Goal: Task Accomplishment & Management: Use online tool/utility

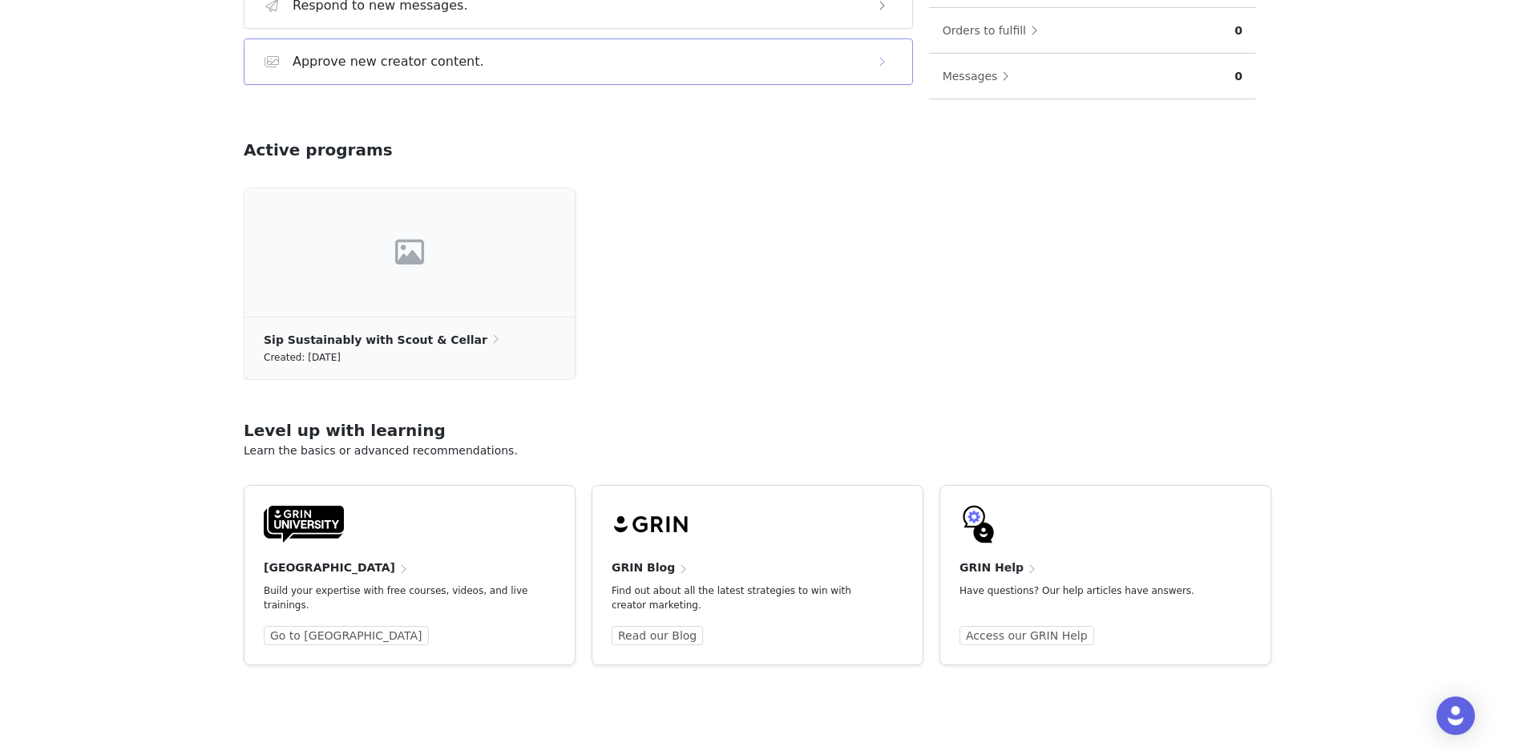
scroll to position [209, 0]
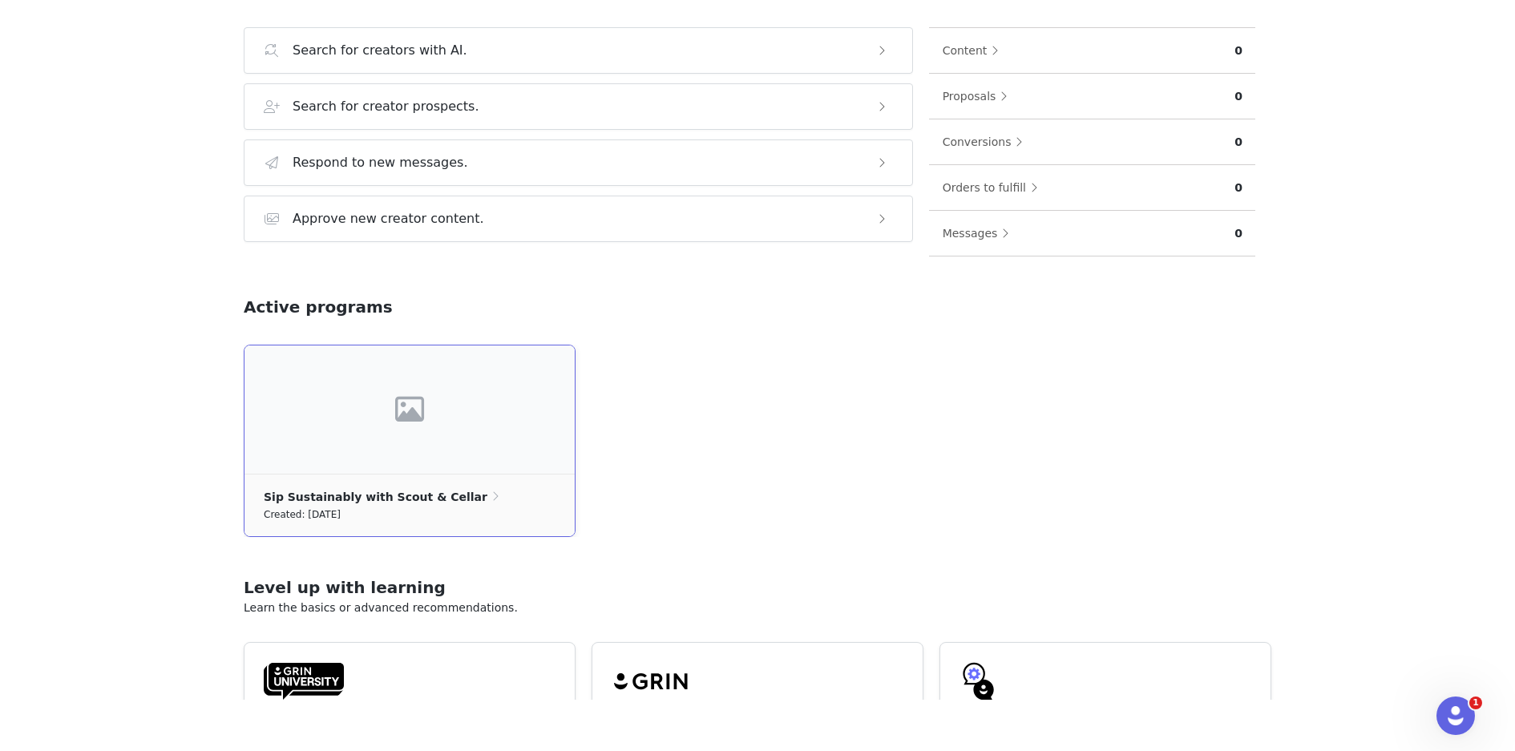
click at [447, 431] on div at bounding box center [409, 409] width 330 height 128
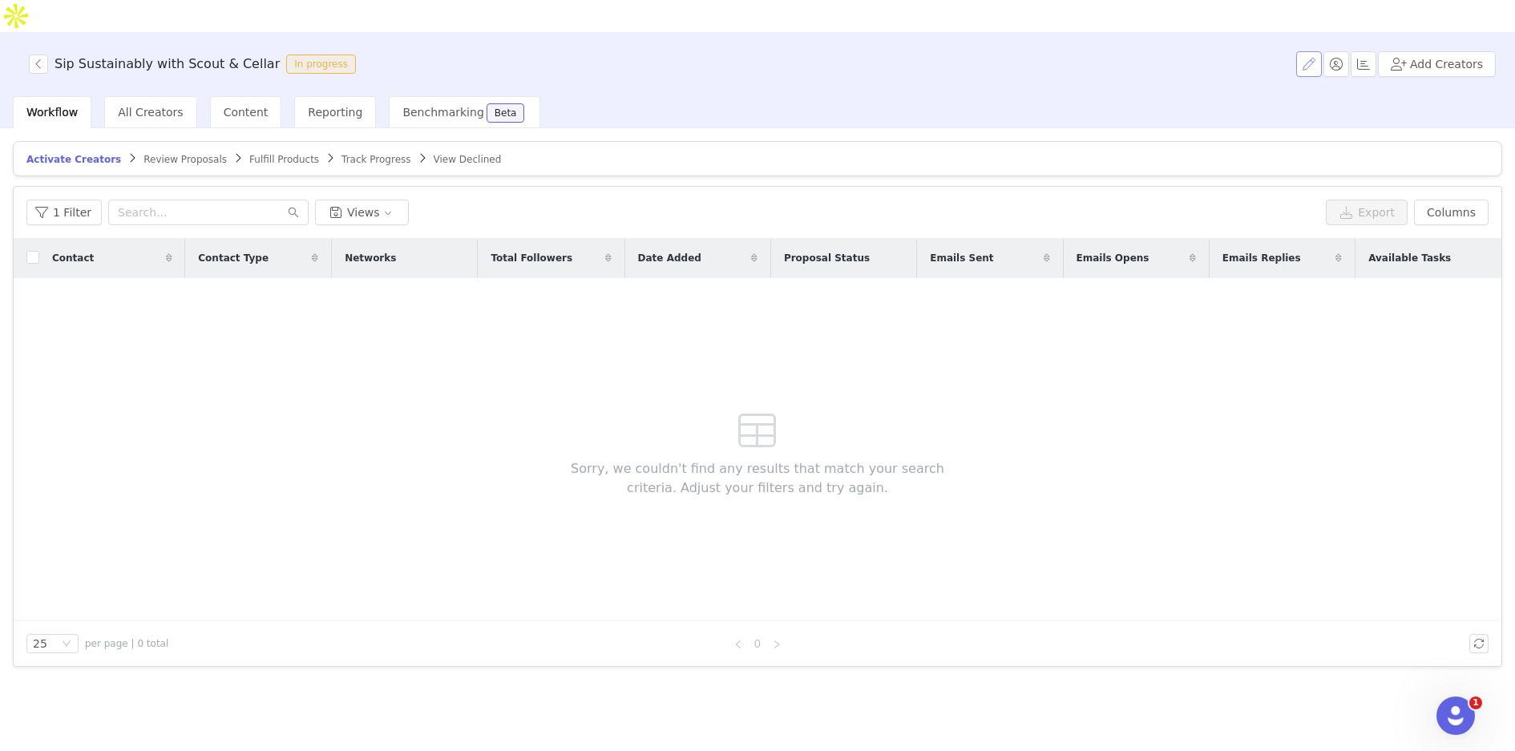
click at [1319, 51] on button "button" at bounding box center [1309, 64] width 26 height 26
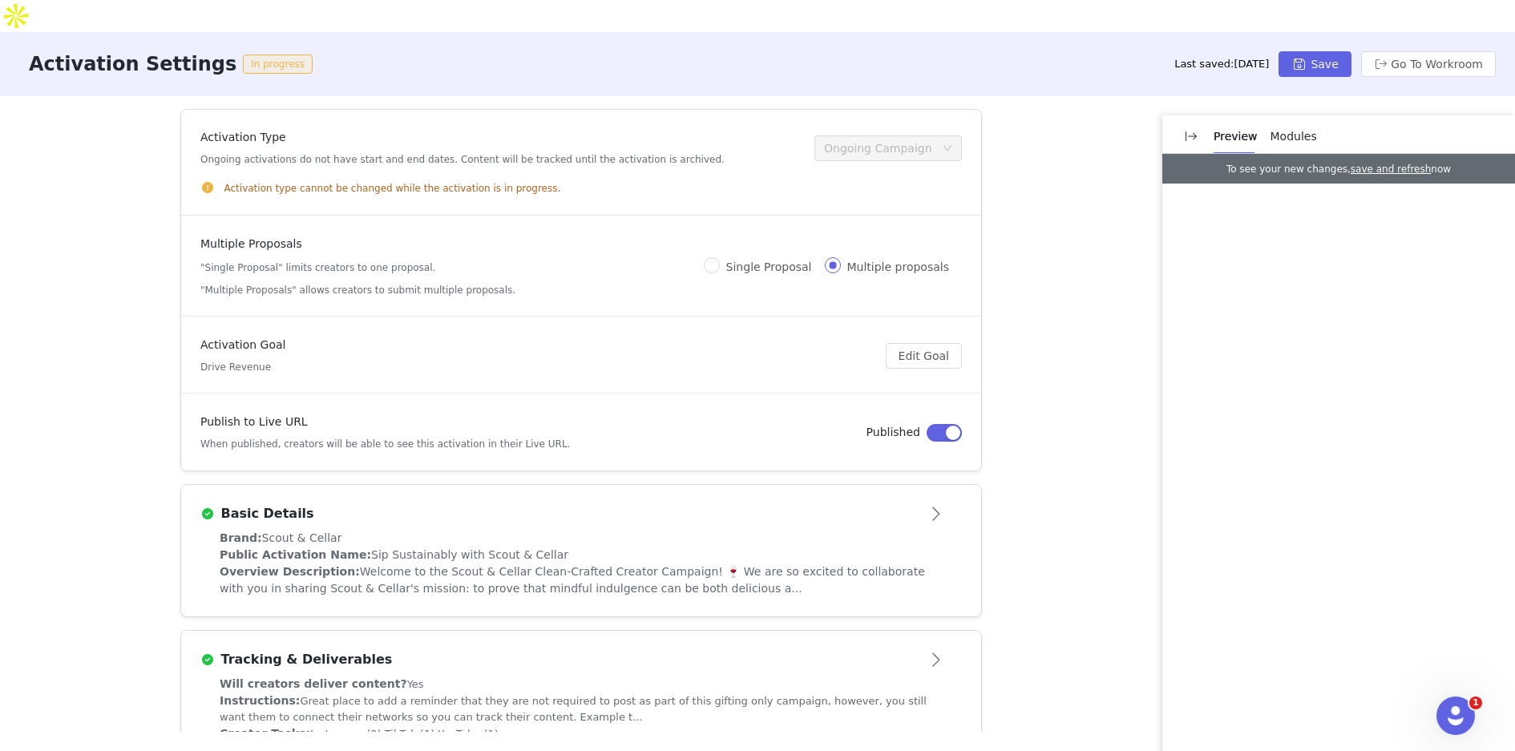
click at [361, 494] on article "Basic Details" at bounding box center [581, 507] width 800 height 45
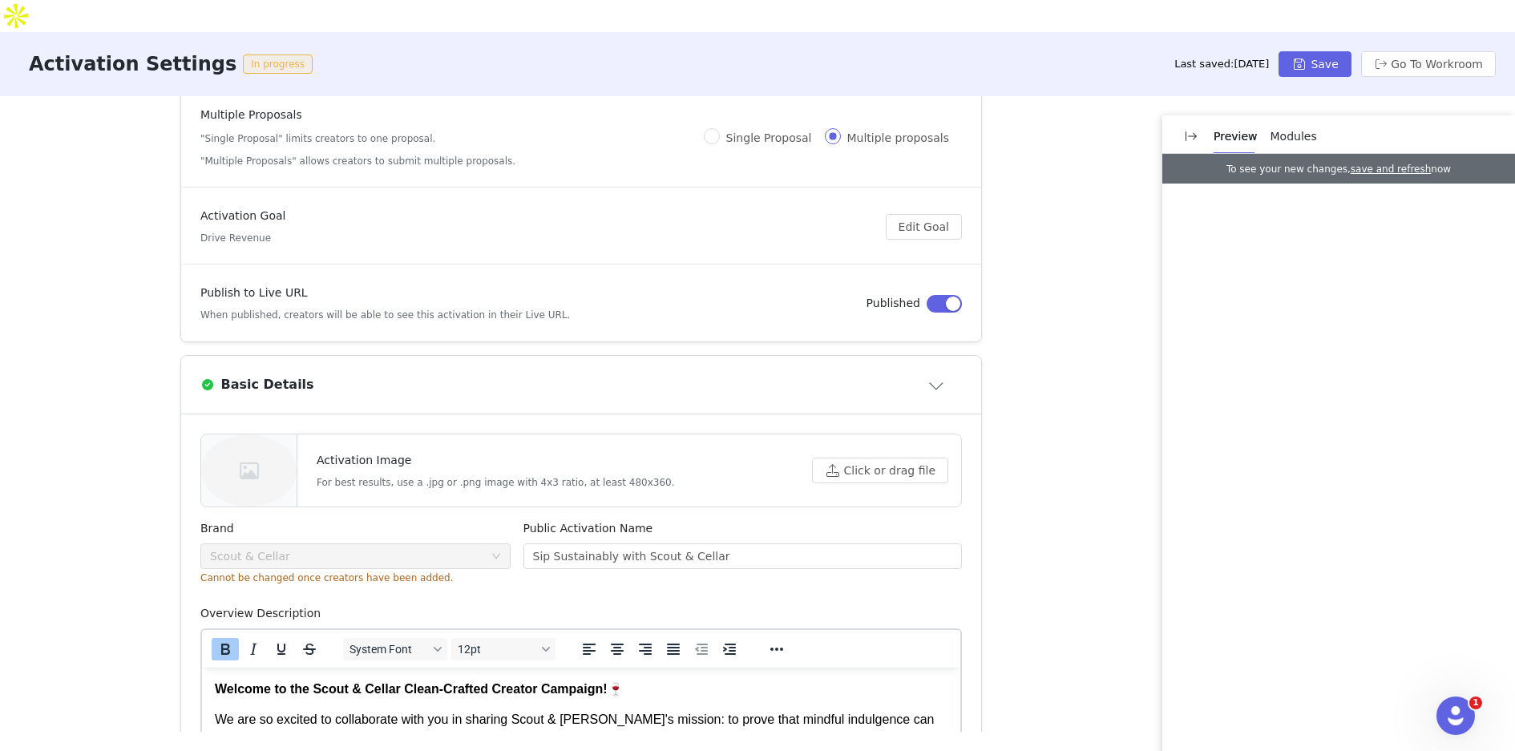
scroll to position [149, 0]
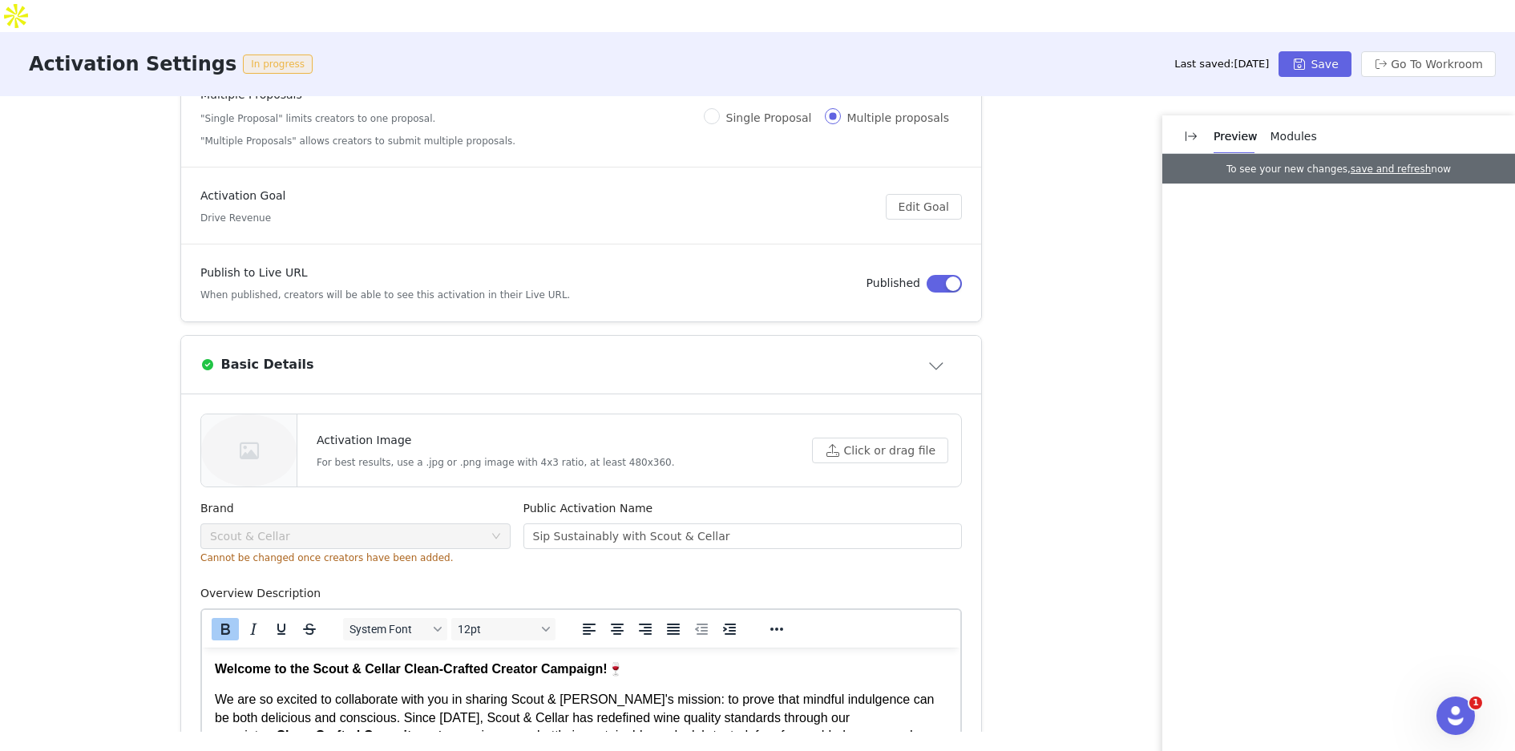
click at [889, 430] on div "Activation Image For best results, use a .jpg or .png image with 4x3 ratio, at …" at bounding box center [581, 450] width 760 height 72
click at [1336, 51] on button "Save" at bounding box center [1314, 64] width 72 height 26
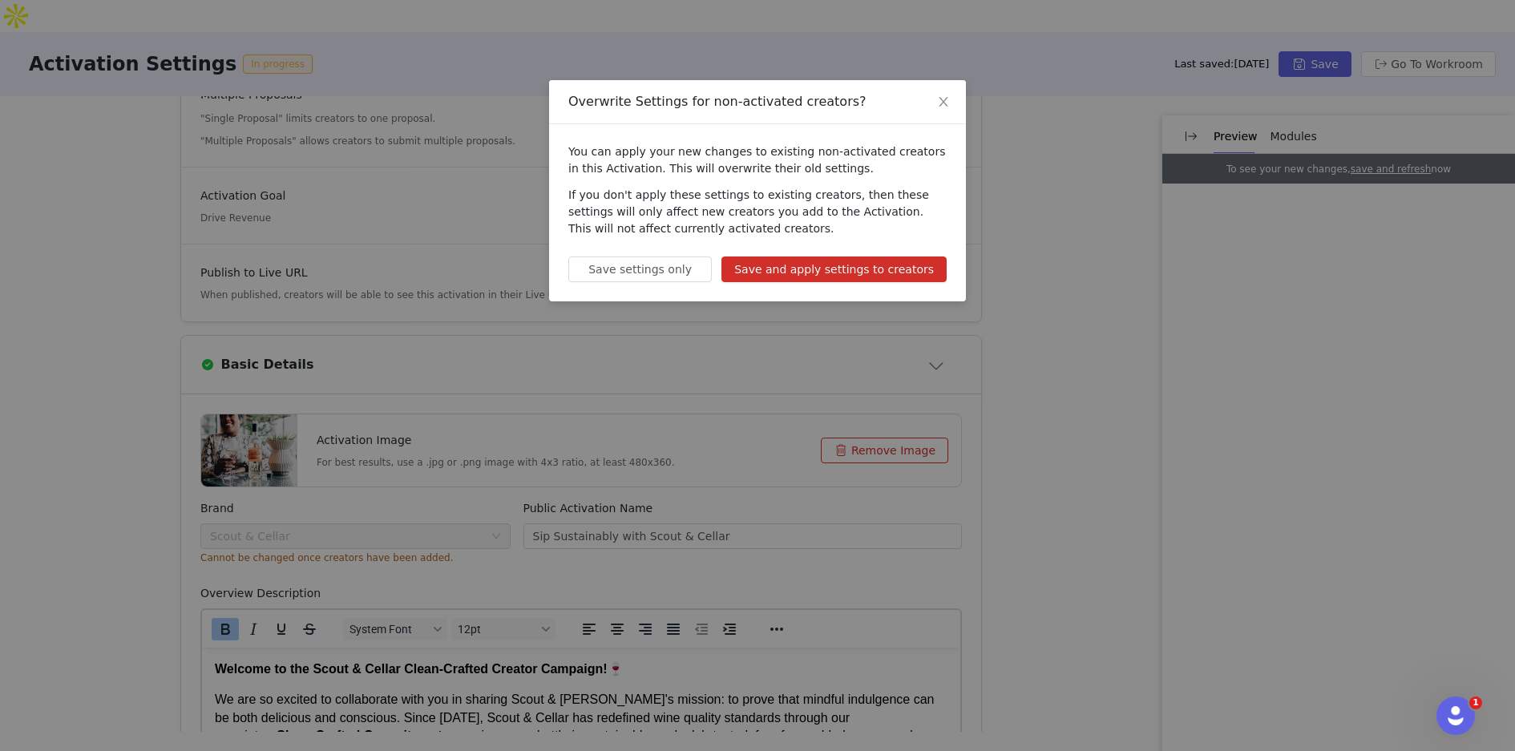
click at [855, 264] on button "Save and apply settings to creators" at bounding box center [833, 269] width 225 height 26
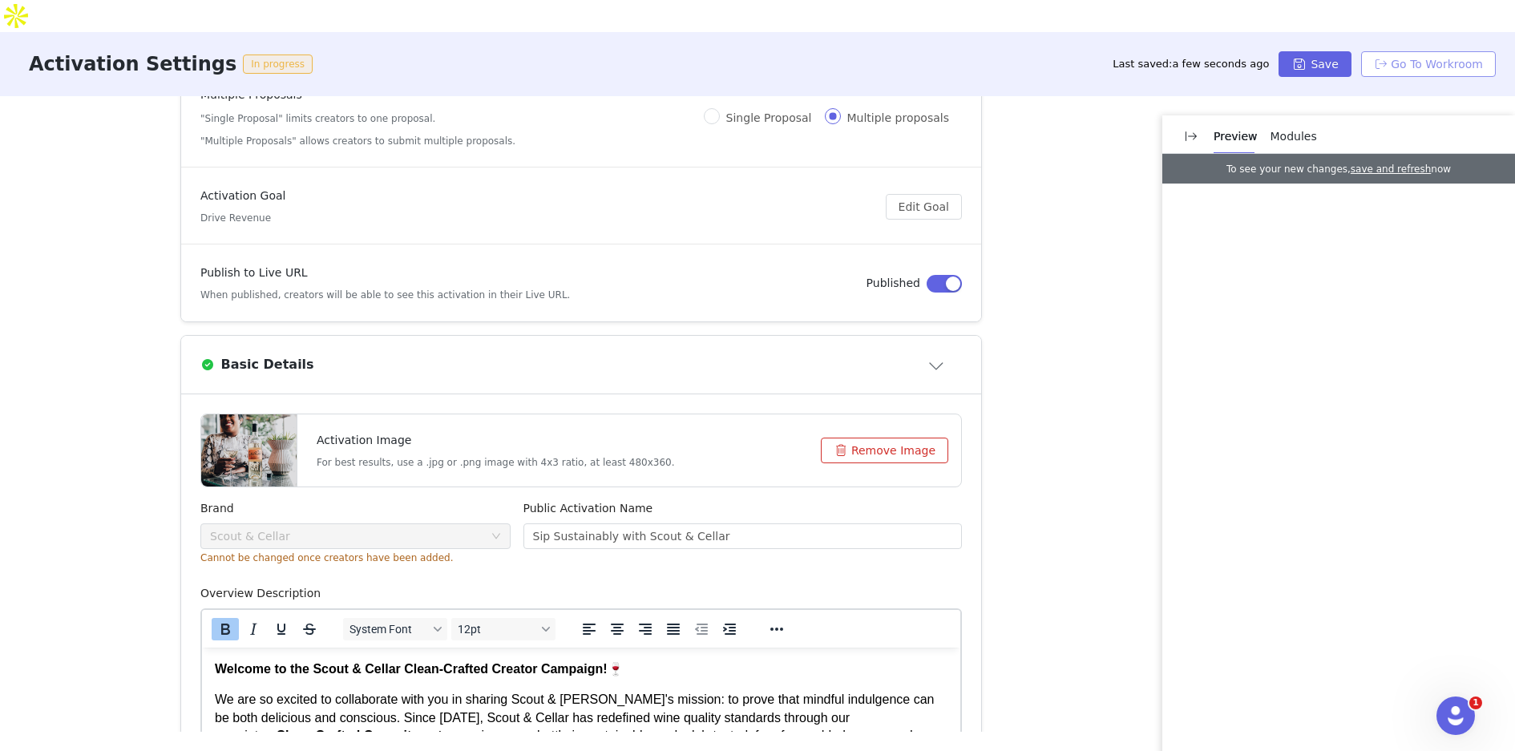
click at [1403, 51] on button "Go To Workroom" at bounding box center [1428, 64] width 135 height 26
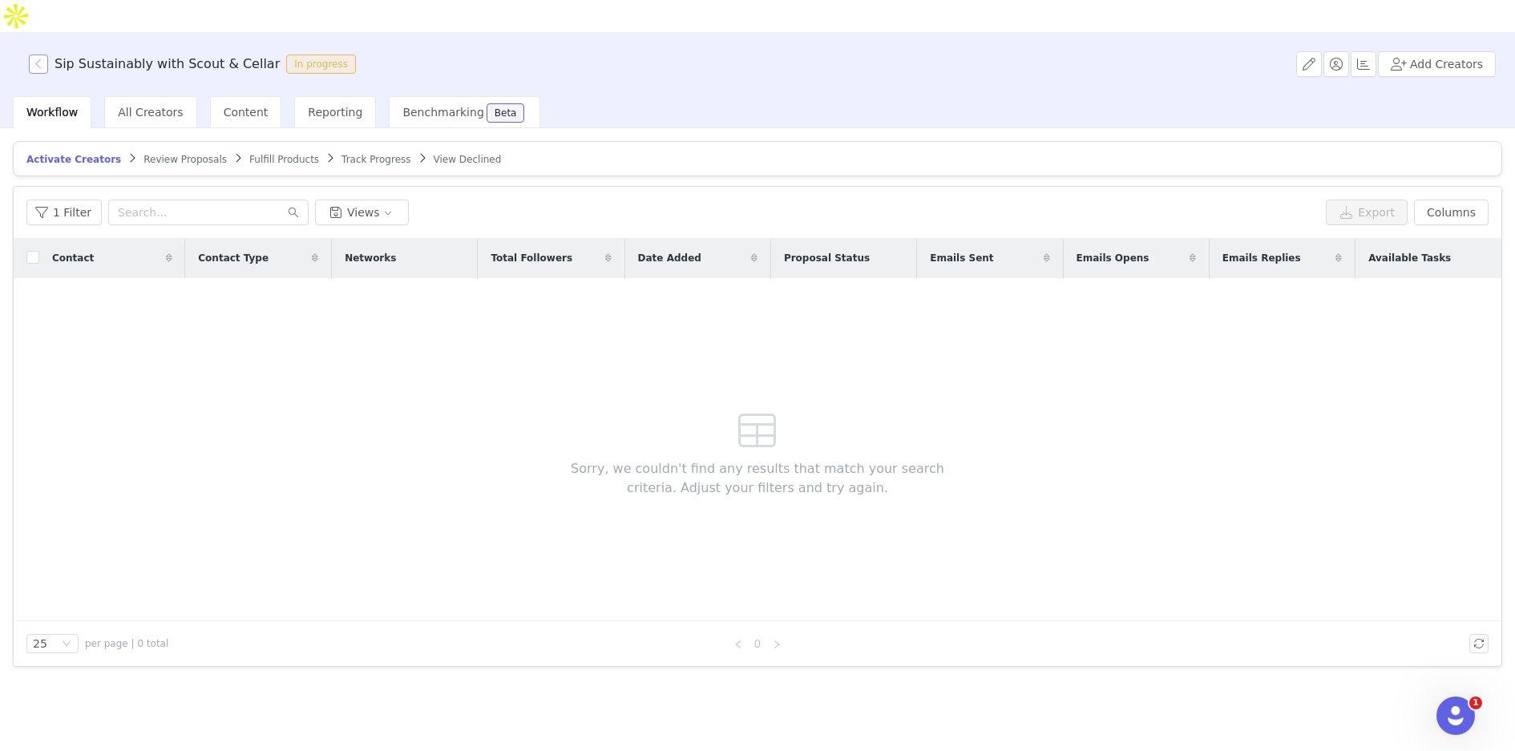
click at [45, 54] on button "button" at bounding box center [38, 63] width 19 height 19
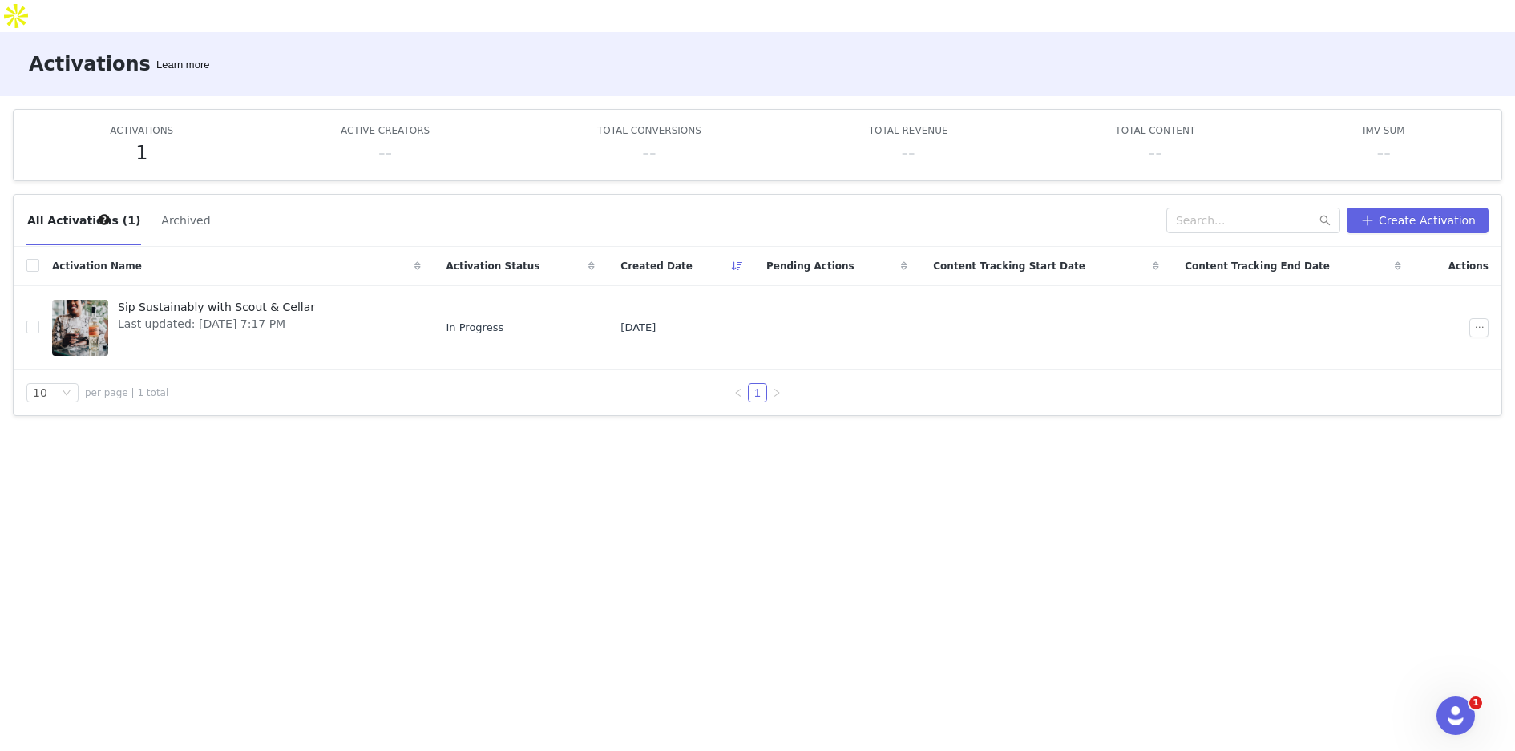
click at [96, 50] on h3 "Activations" at bounding box center [90, 64] width 122 height 29
click at [103, 50] on h3 "Activations" at bounding box center [90, 64] width 122 height 29
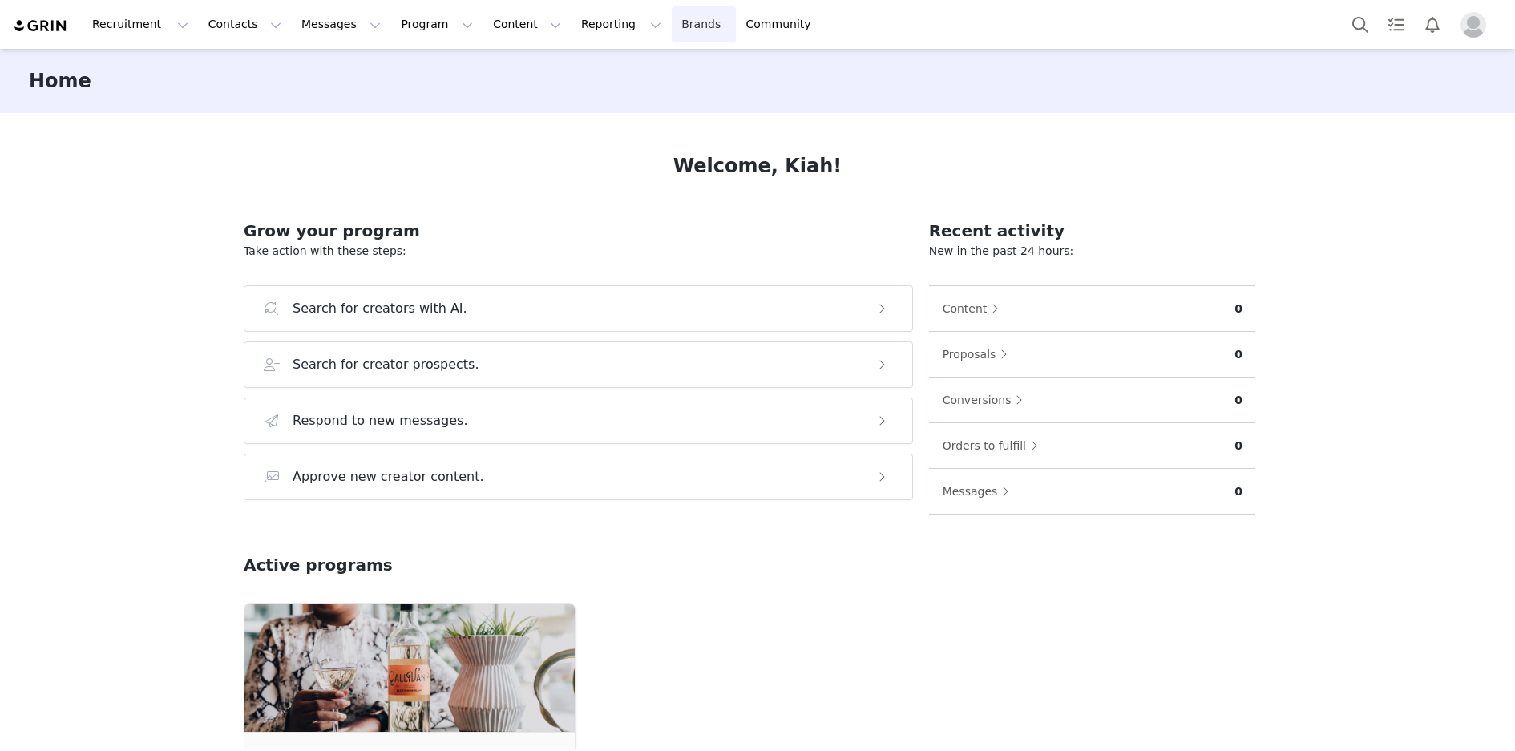
click at [672, 30] on link "Brands Brands" at bounding box center [703, 24] width 63 height 36
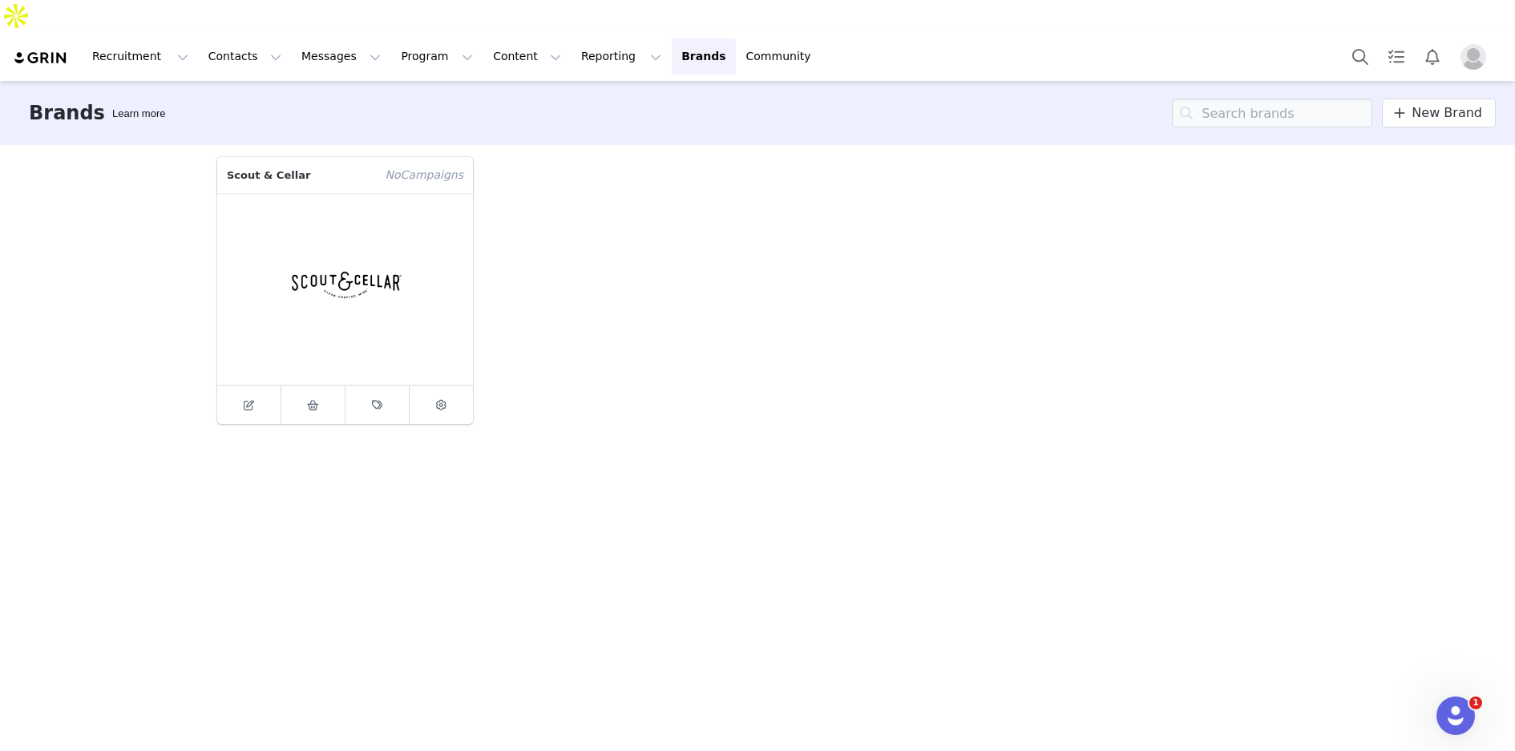
click at [1450, 44] on button "Profile" at bounding box center [1475, 57] width 51 height 26
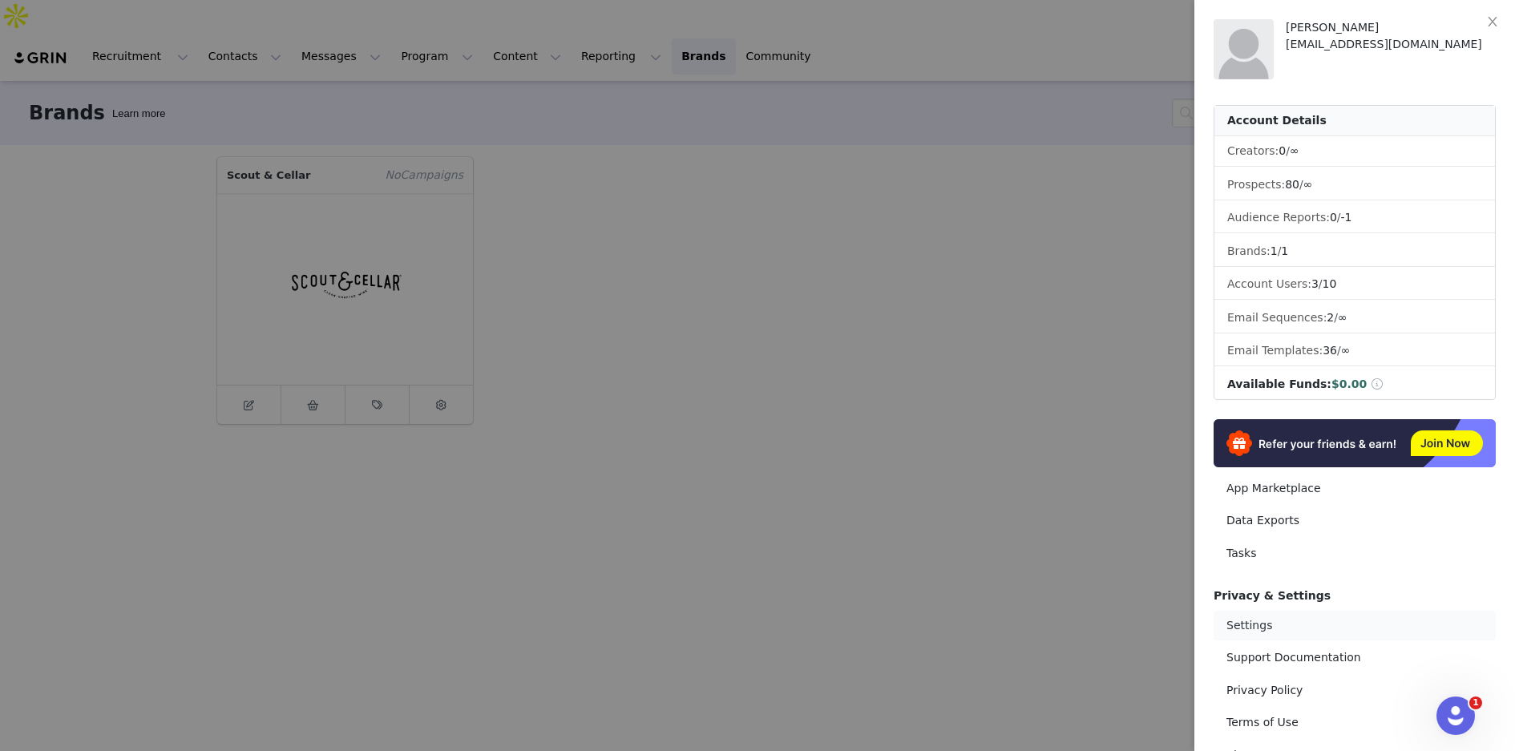
click at [1282, 633] on link "Settings" at bounding box center [1354, 626] width 282 height 30
select select "UTC"
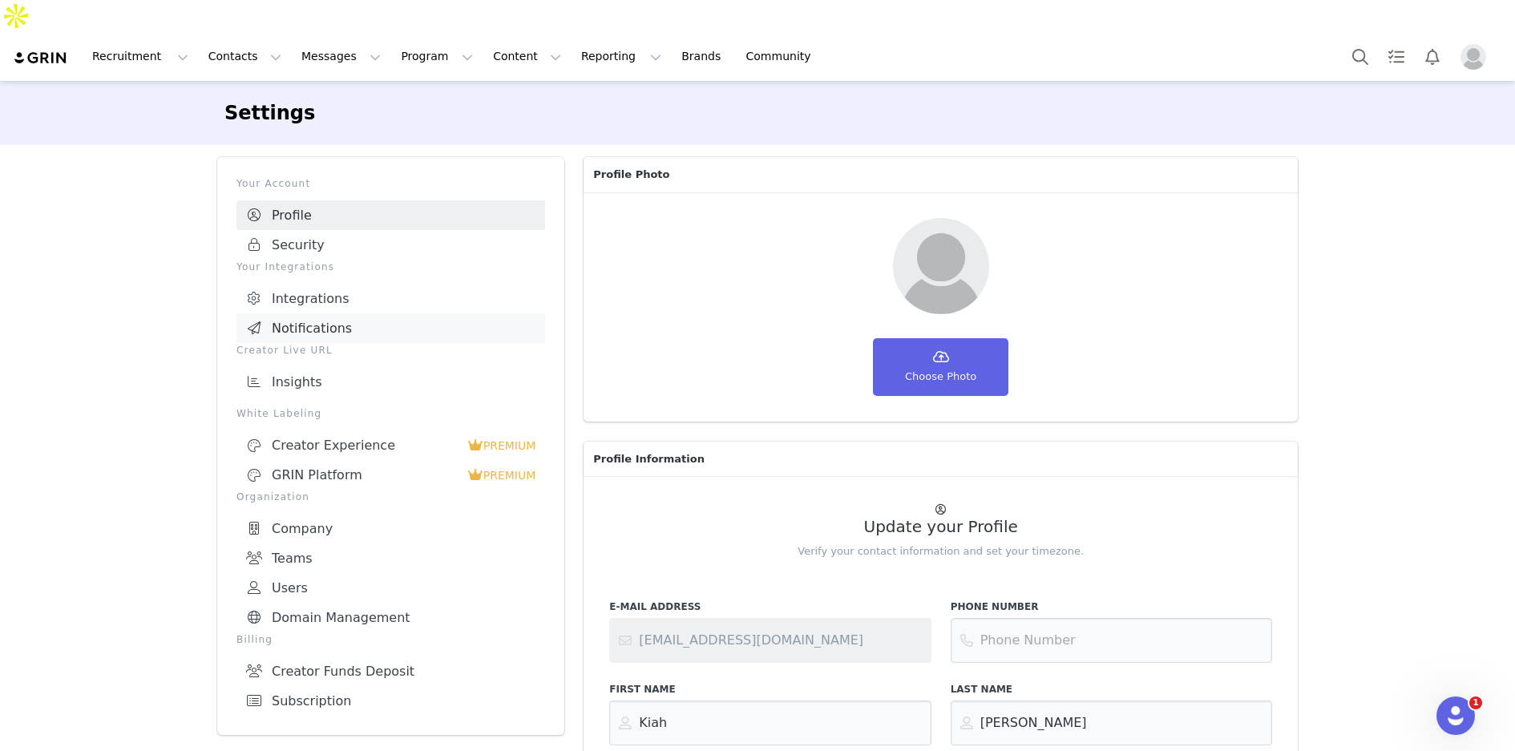
click at [481, 313] on link "Notifications" at bounding box center [390, 328] width 309 height 30
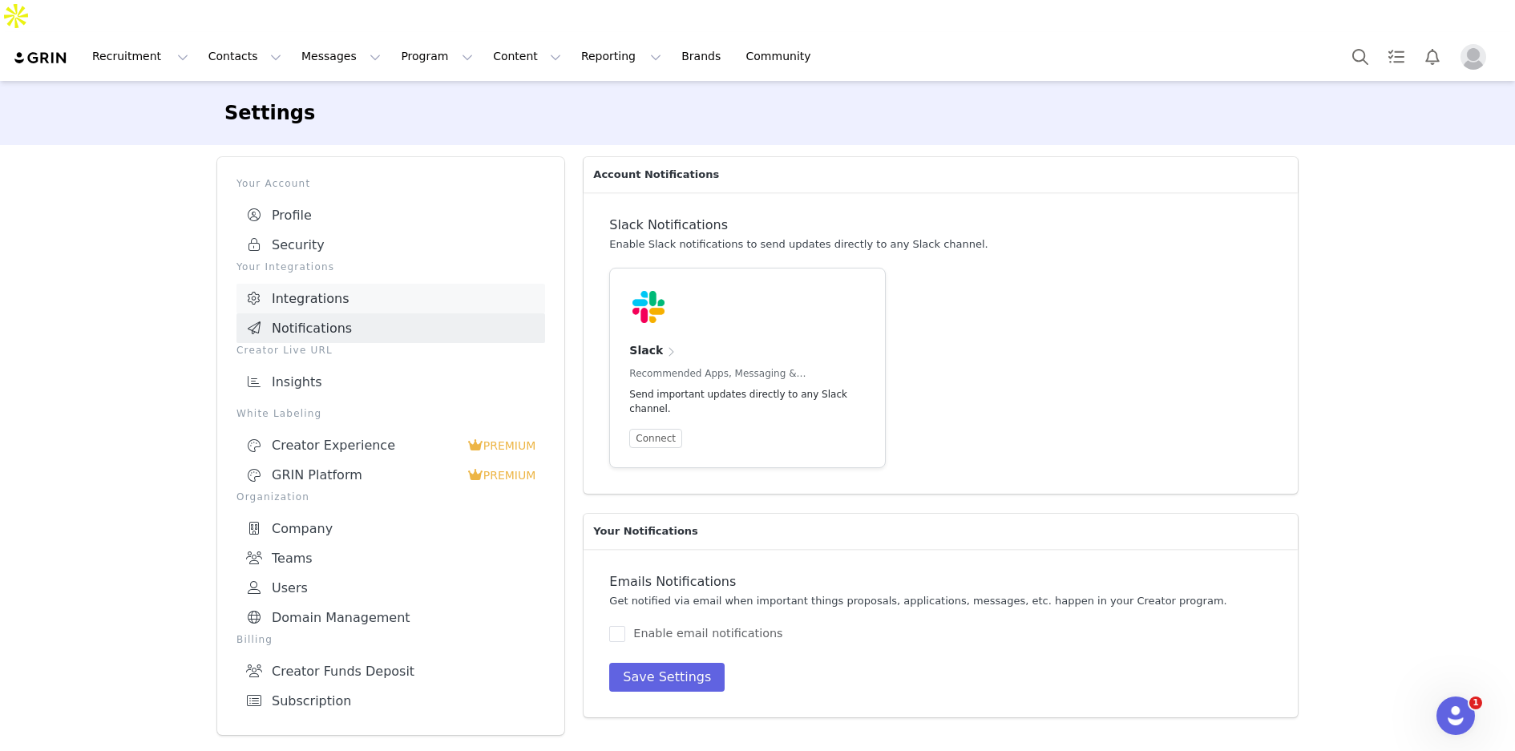
click at [470, 284] on link "Integrations" at bounding box center [390, 299] width 309 height 30
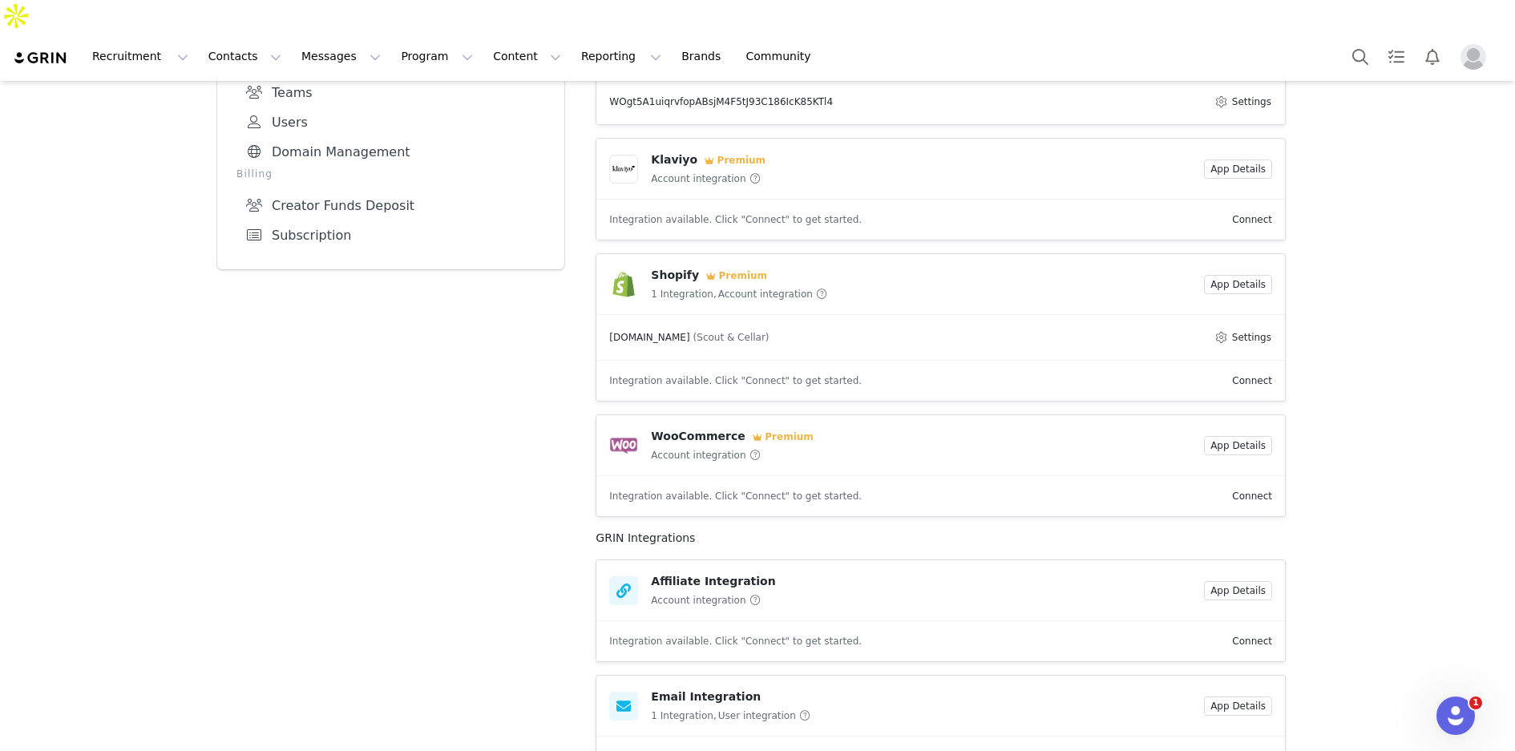
scroll to position [495, 0]
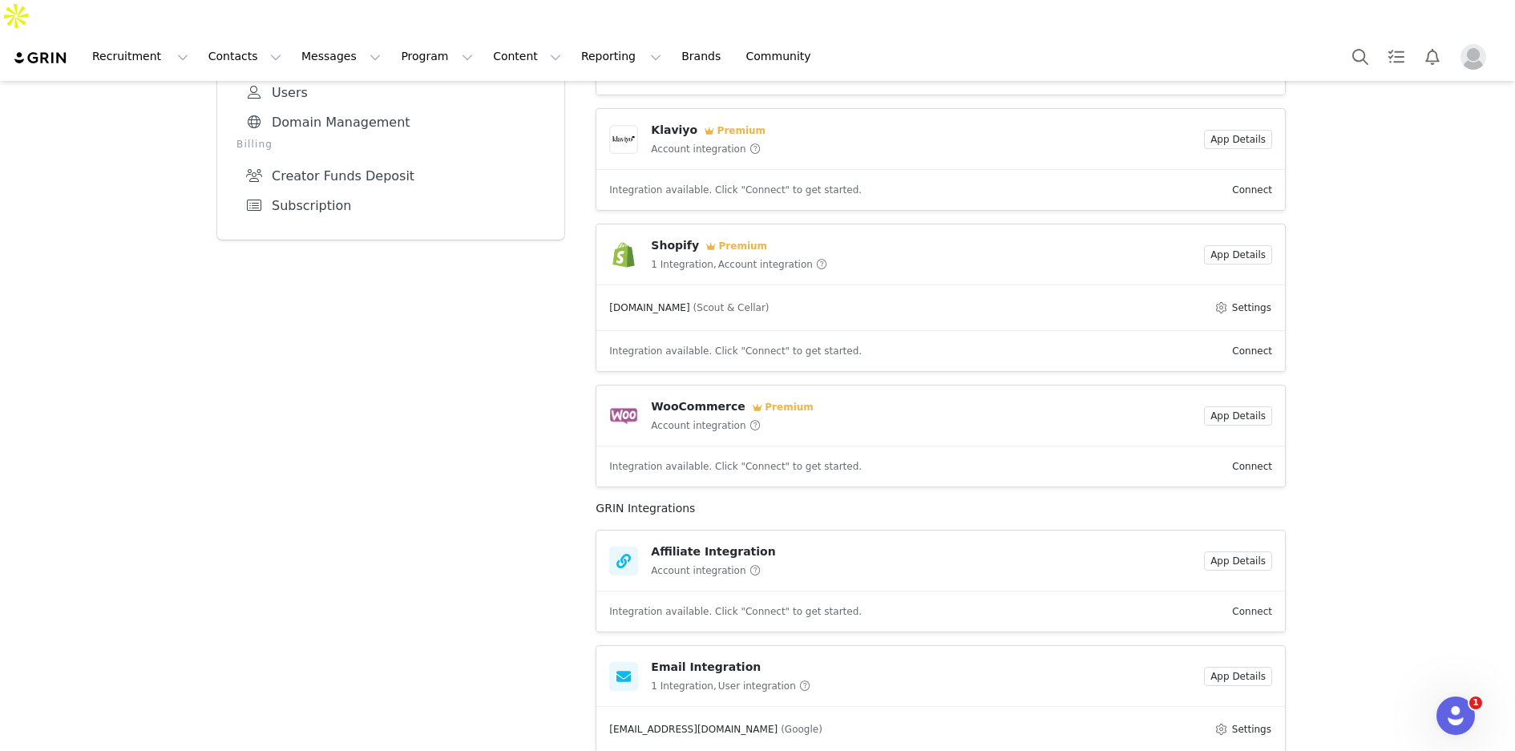
click at [1235, 606] on link "Connect" at bounding box center [1252, 611] width 40 height 11
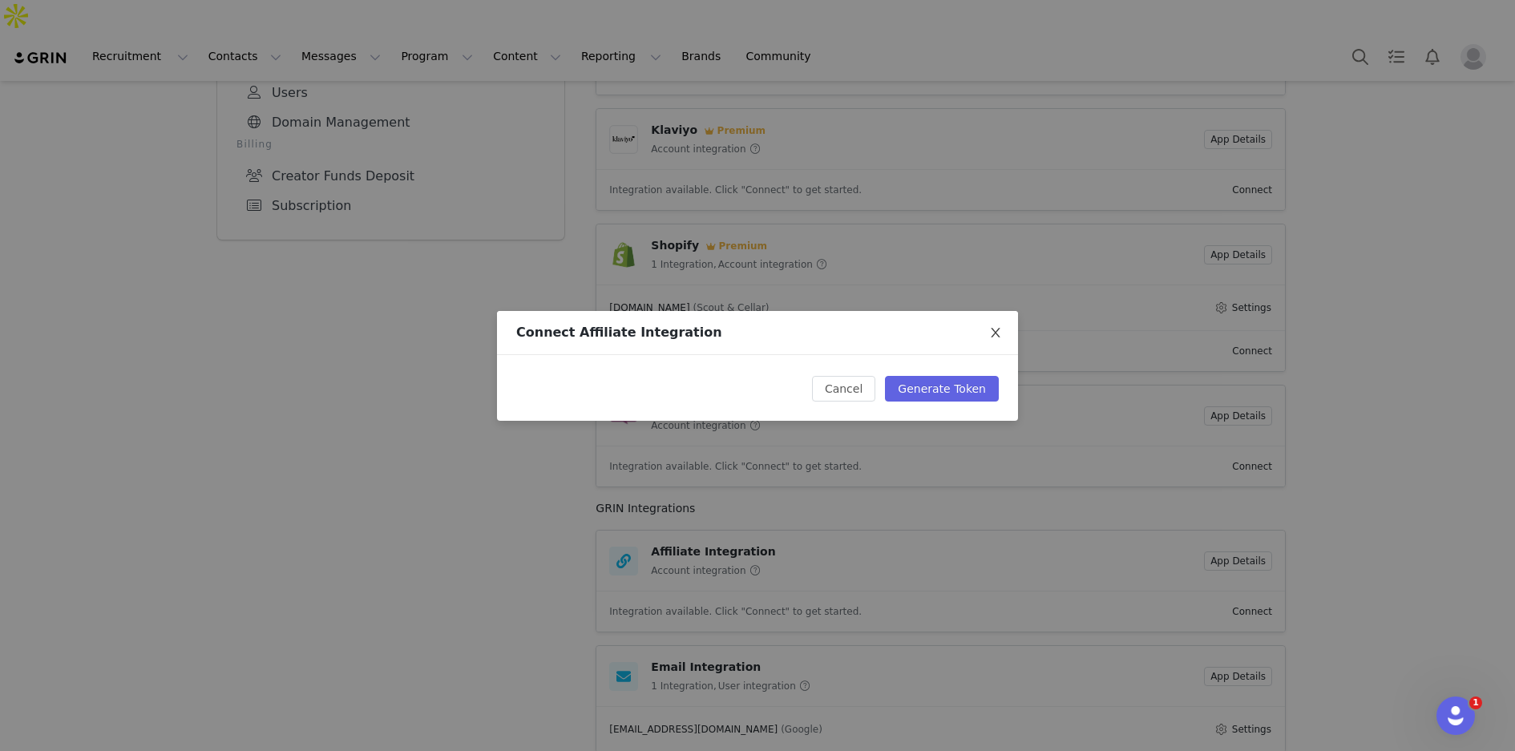
click at [995, 326] on icon "icon: close" at bounding box center [995, 332] width 13 height 13
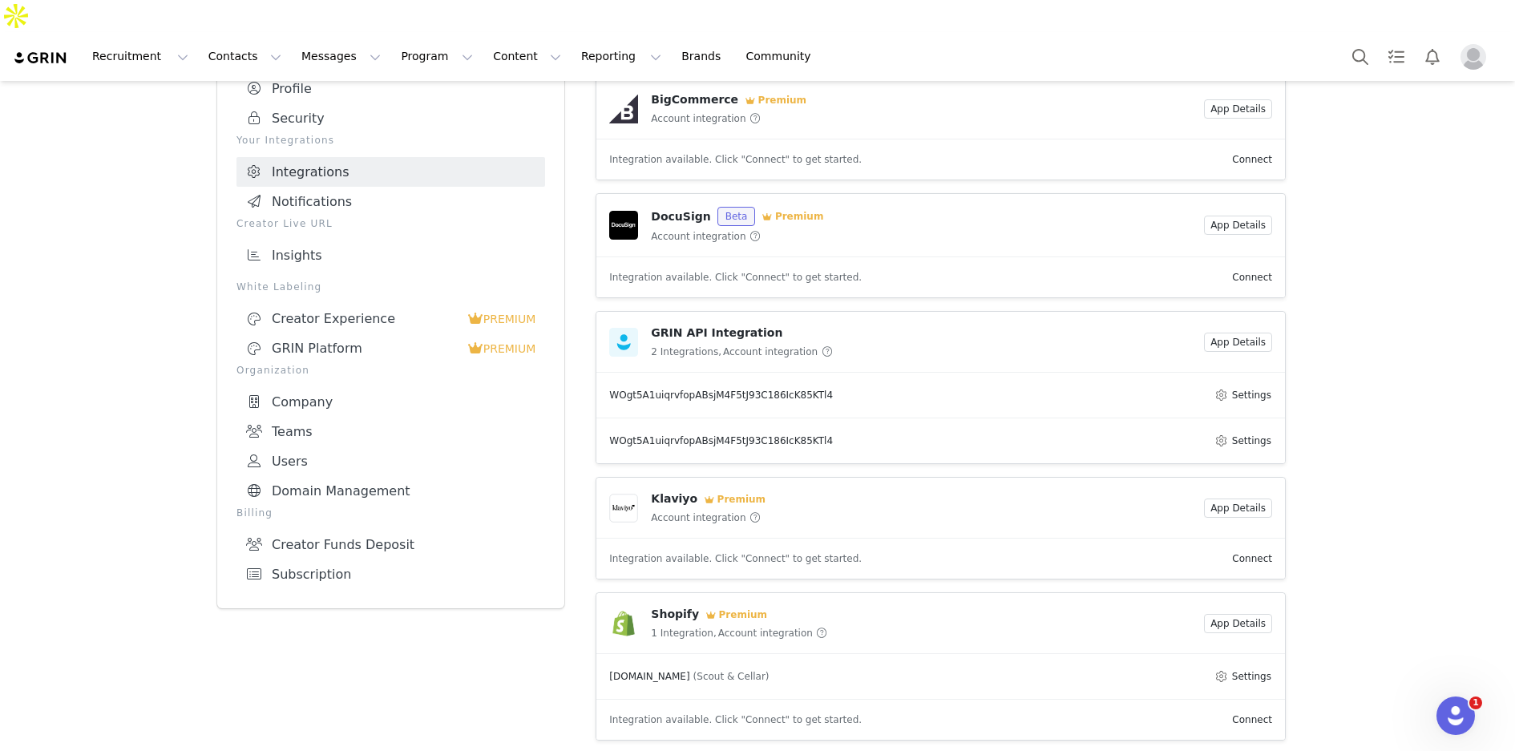
scroll to position [0, 0]
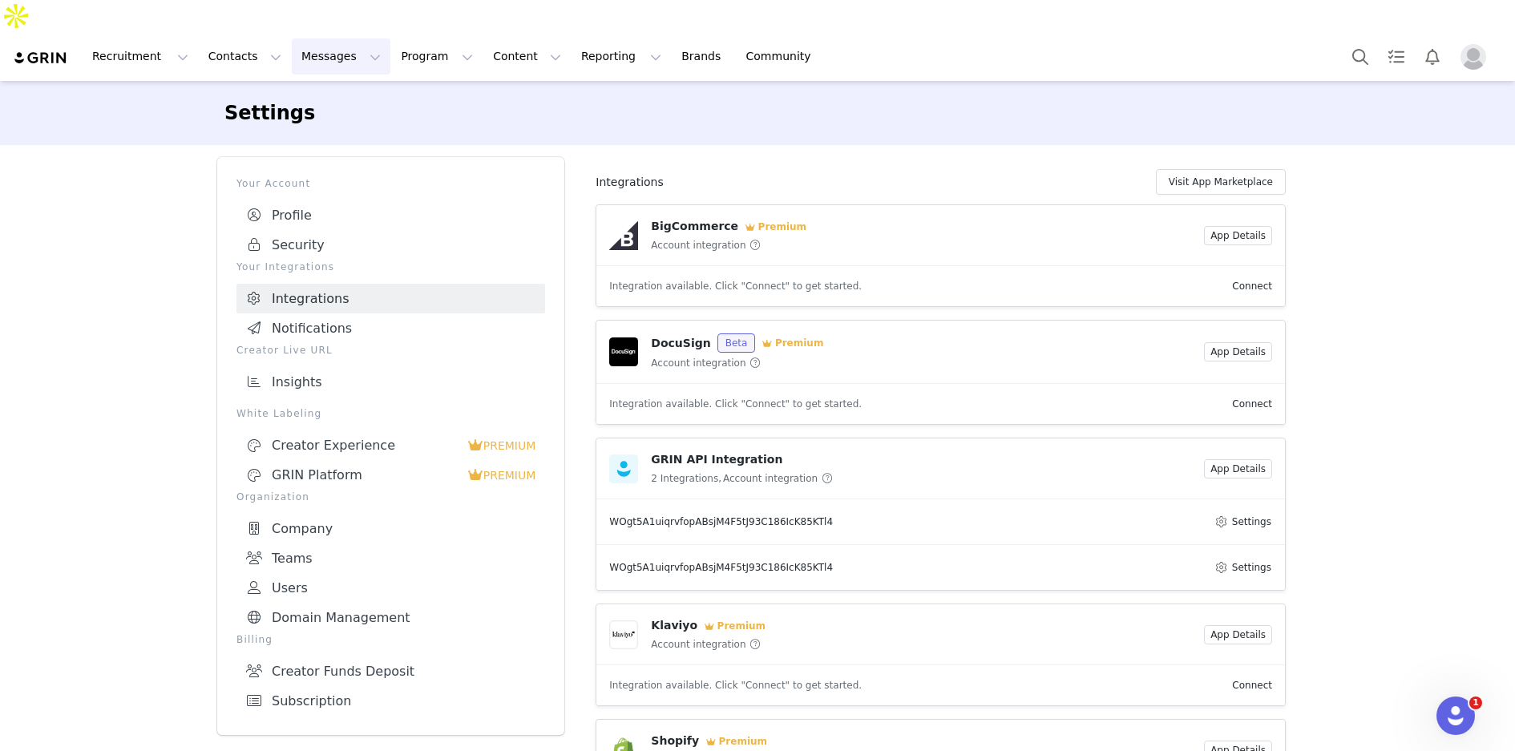
click at [327, 38] on button "Messages Messages" at bounding box center [341, 56] width 99 height 36
click at [323, 110] on link "Inbox" at bounding box center [337, 101] width 127 height 30
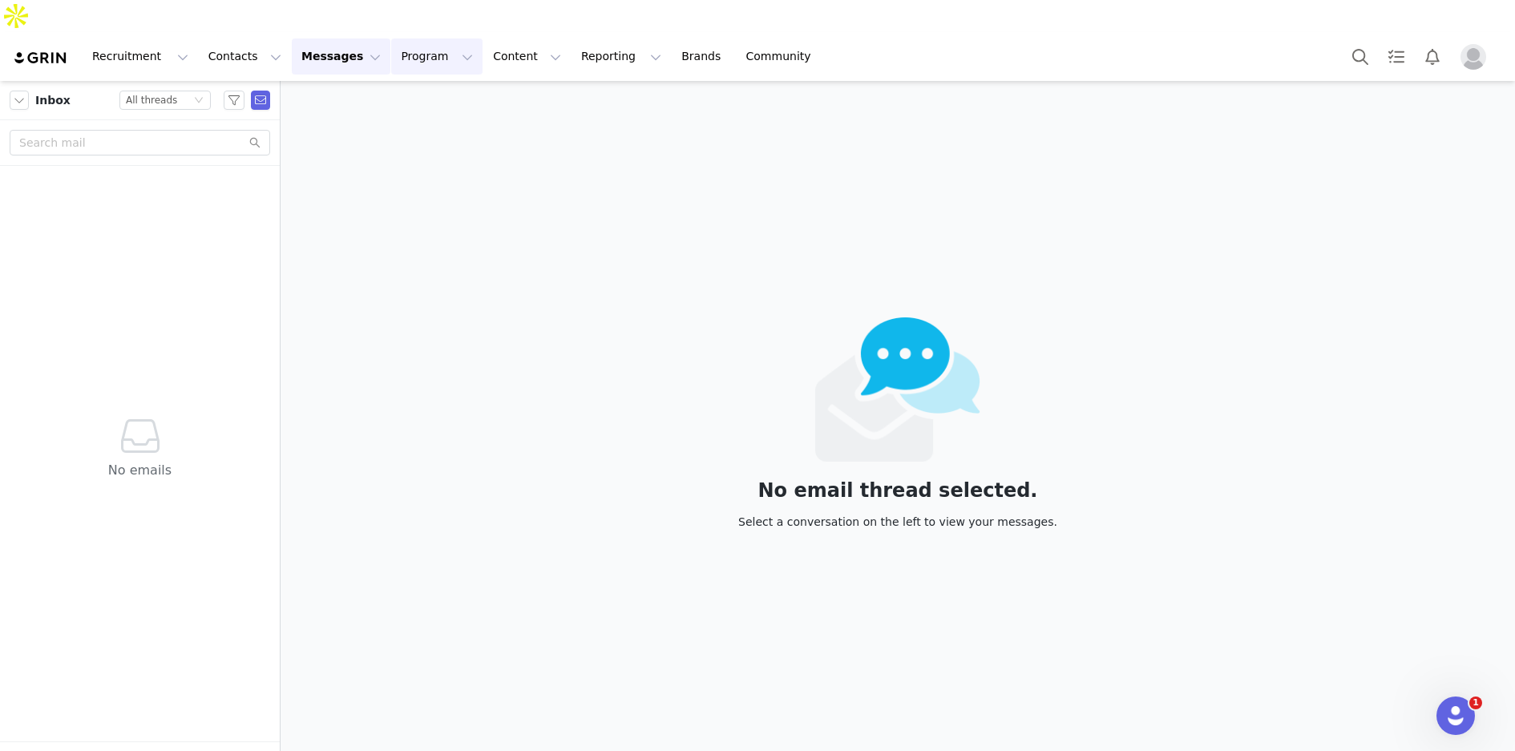
click at [418, 38] on button "Program Program" at bounding box center [436, 56] width 91 height 36
click at [416, 68] on p "Activations" at bounding box center [410, 71] width 62 height 17
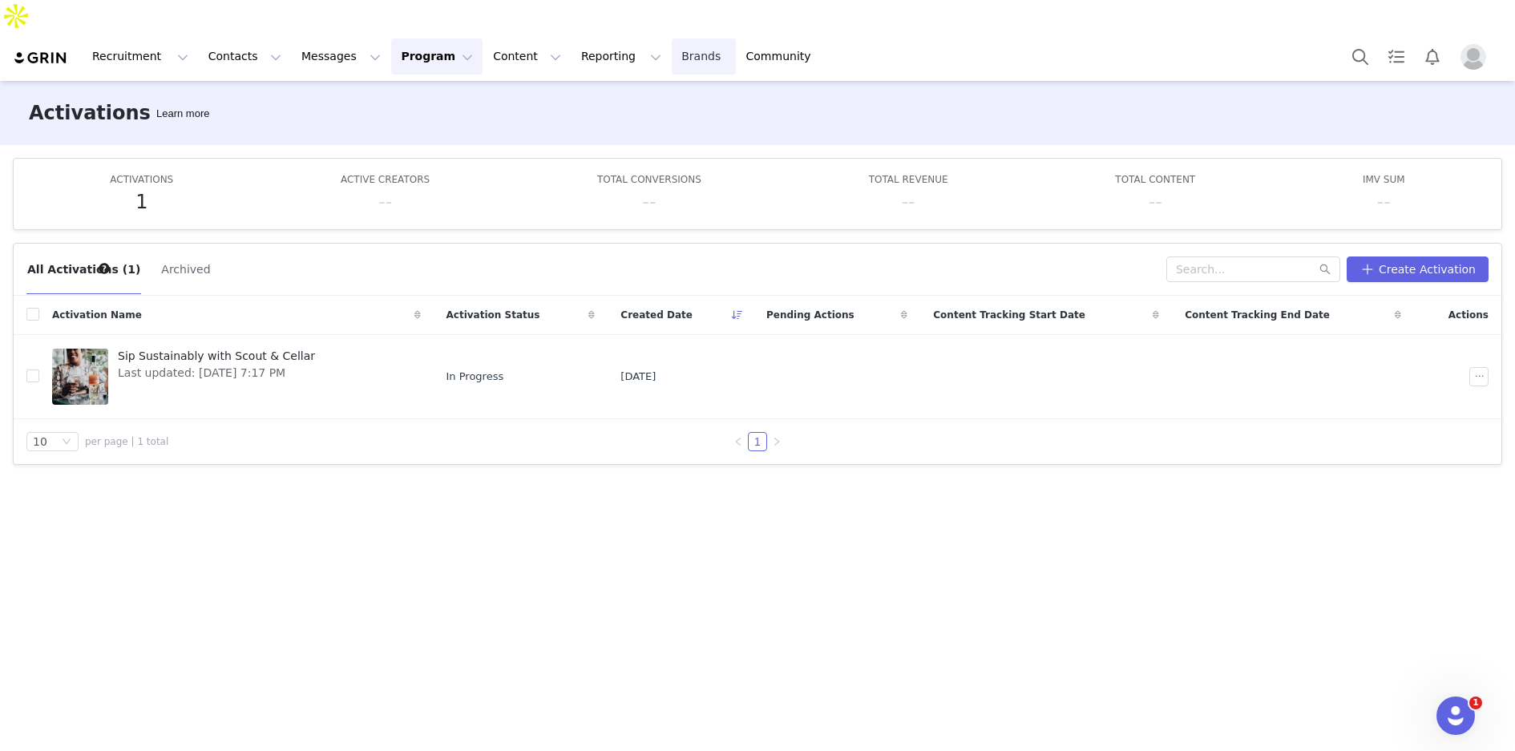
click at [672, 38] on link "Brands Brands" at bounding box center [703, 56] width 63 height 36
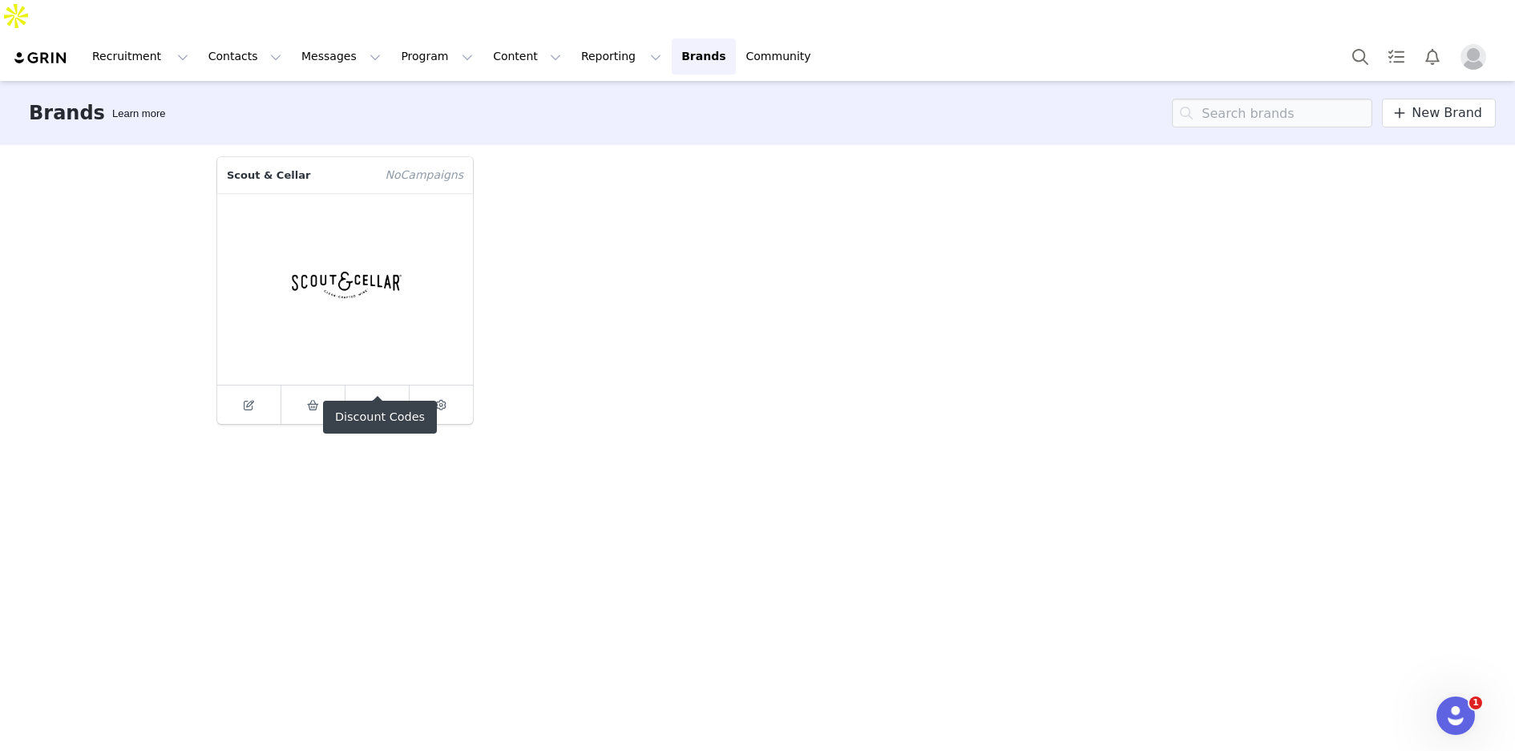
click at [365, 385] on link at bounding box center [377, 404] width 64 height 38
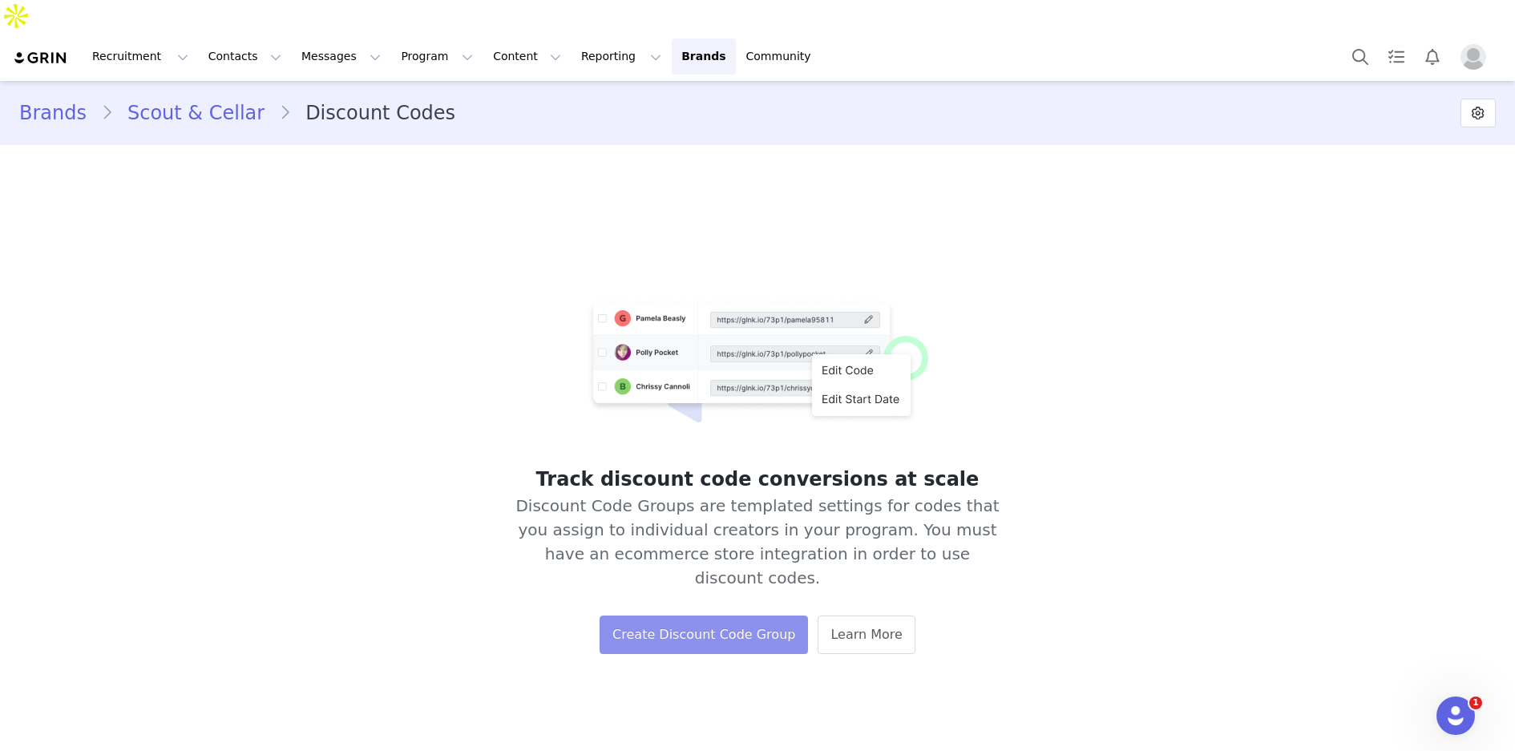
click at [722, 615] on button "Create Discount Code Group" at bounding box center [703, 634] width 208 height 38
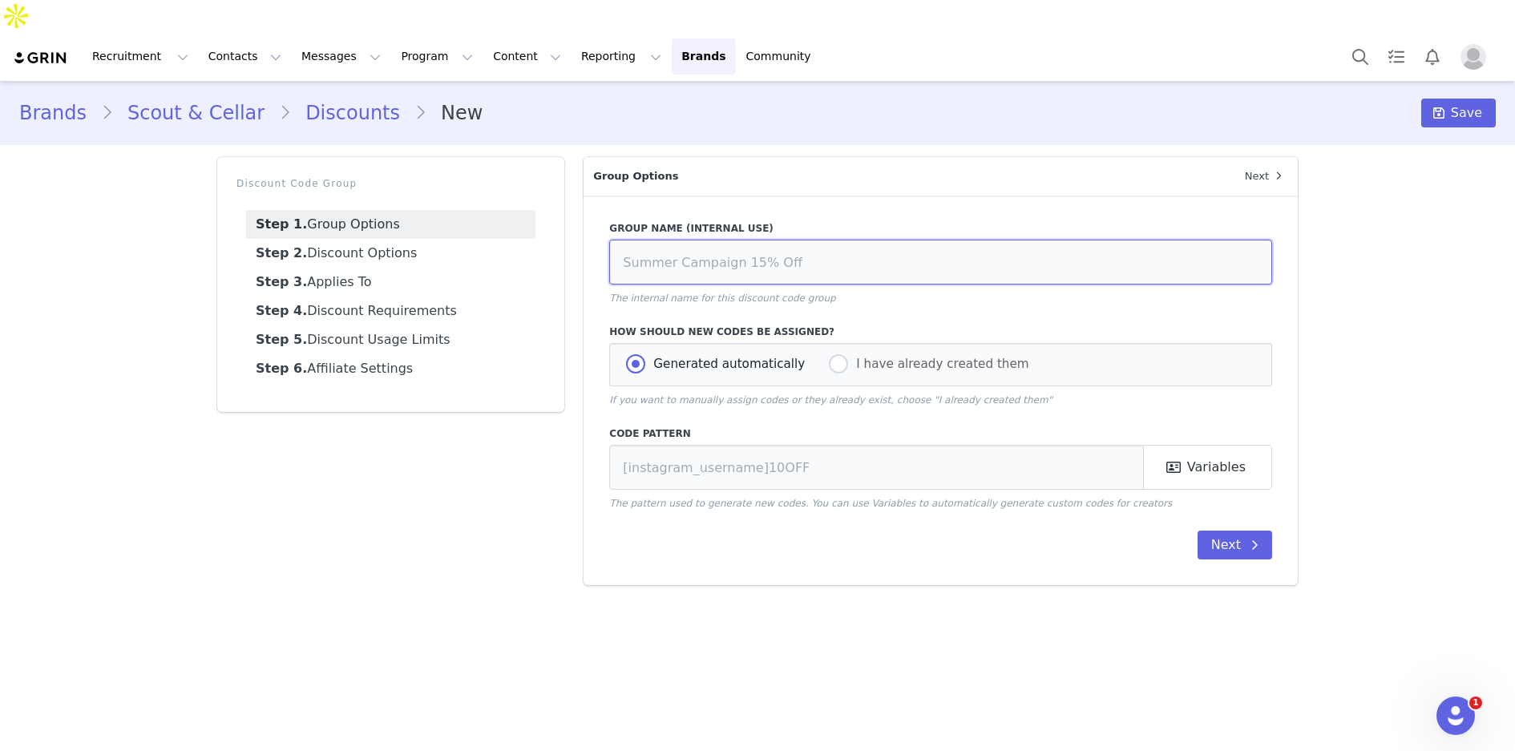
click at [698, 240] on input at bounding box center [940, 262] width 663 height 45
click at [391, 38] on button "Program Program" at bounding box center [436, 56] width 91 height 36
click at [422, 67] on p "Activations" at bounding box center [410, 71] width 62 height 17
click at [692, 240] on input at bounding box center [940, 262] width 663 height 45
type input "Sip Grin"
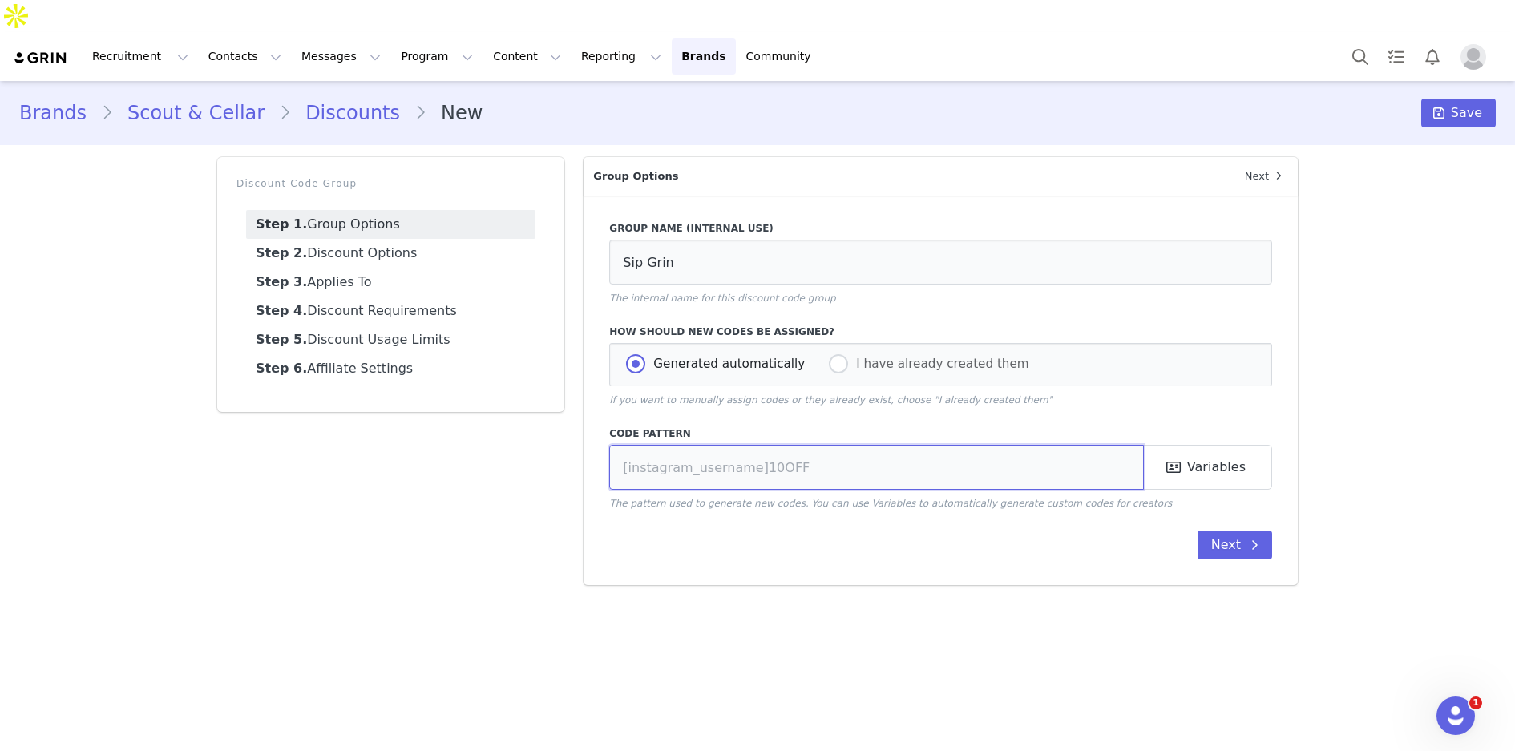
click at [662, 445] on input "text" at bounding box center [876, 467] width 534 height 45
click at [1203, 445] on button "Variables" at bounding box center [1207, 467] width 129 height 45
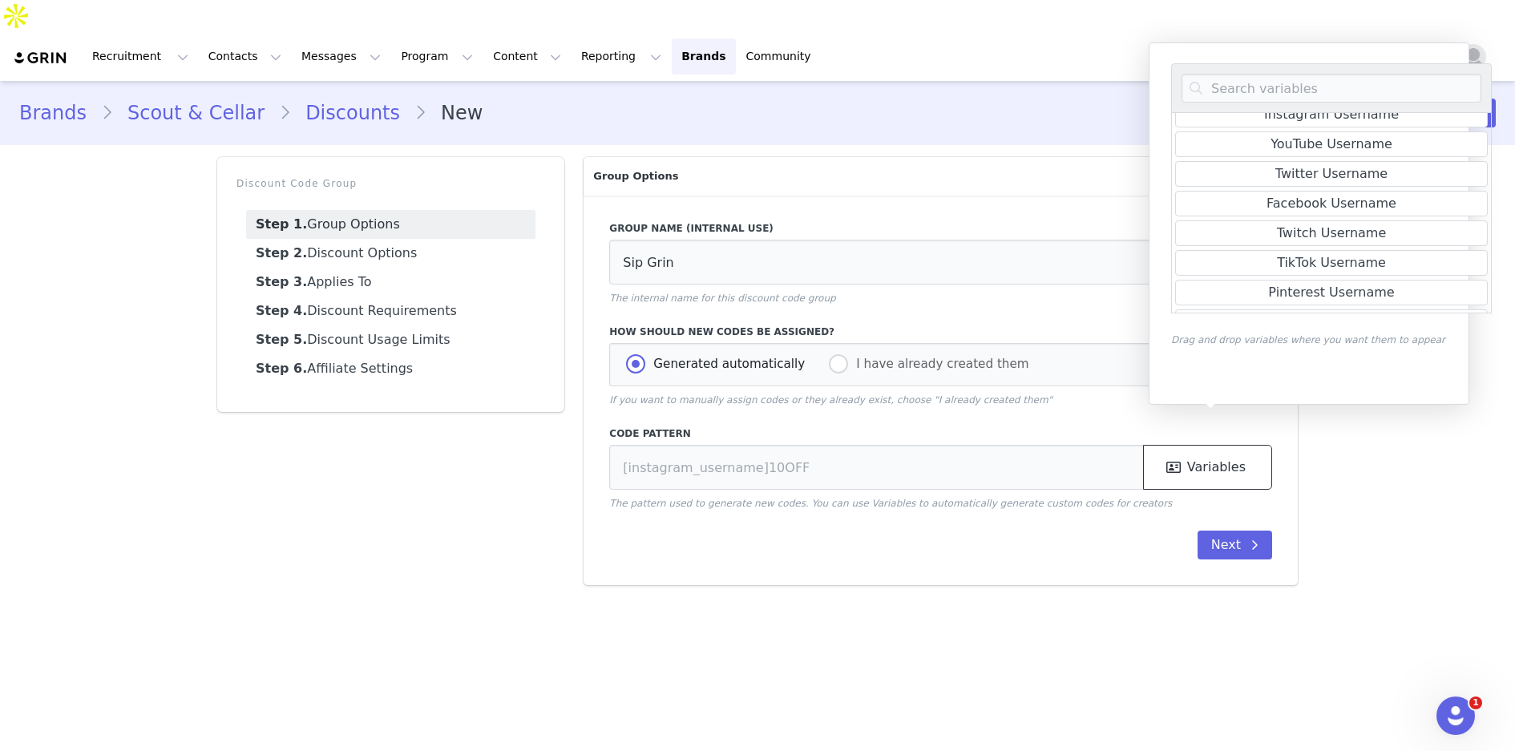
scroll to position [126, 0]
click at [1337, 436] on div "Brands Scout & Cellar Discounts New Save Discount Code Group Step 1. Group Opti…" at bounding box center [757, 339] width 1515 height 516
